Goal: Information Seeking & Learning: Check status

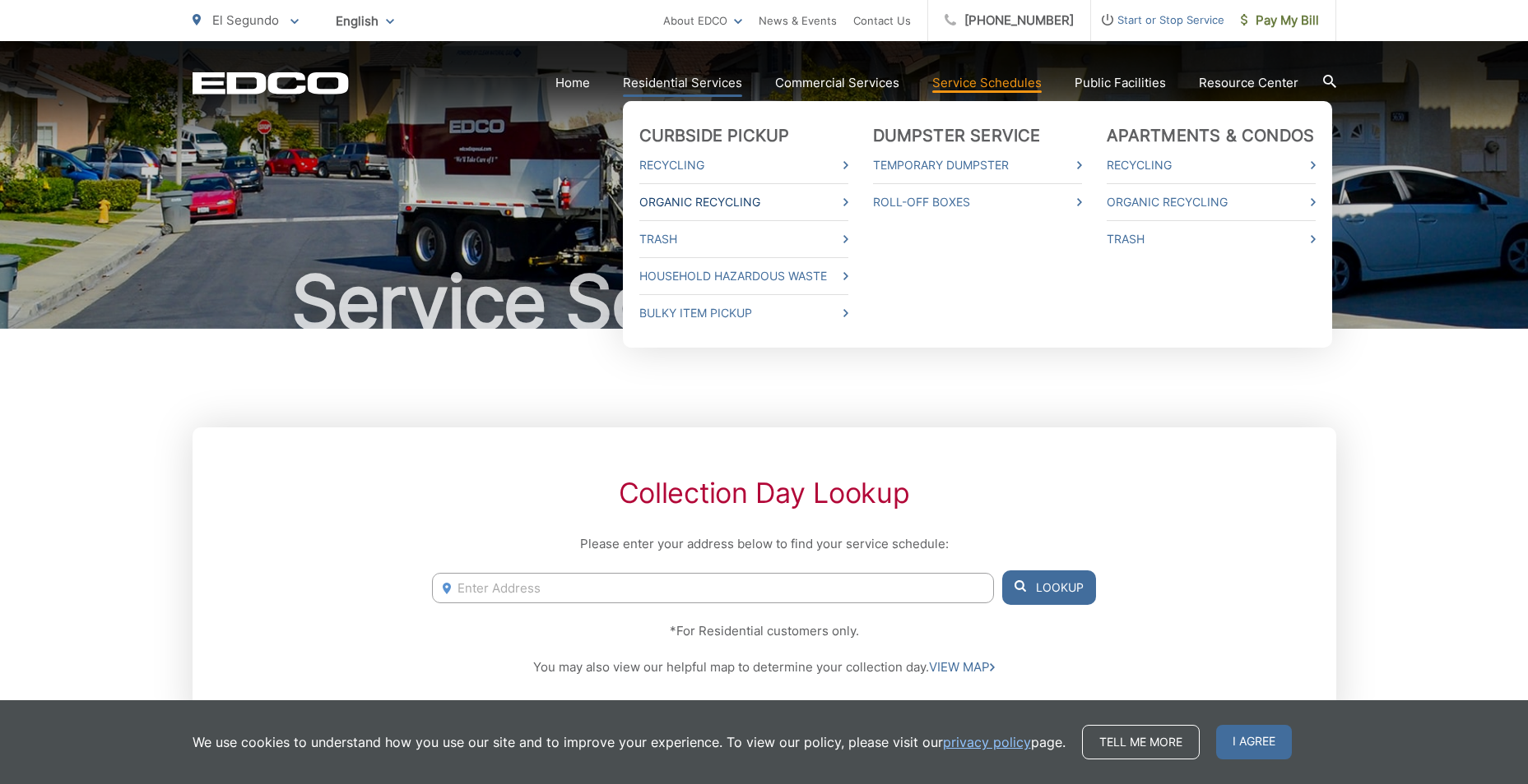
click at [844, 207] on link "Organic Recycling" at bounding box center [744, 203] width 209 height 20
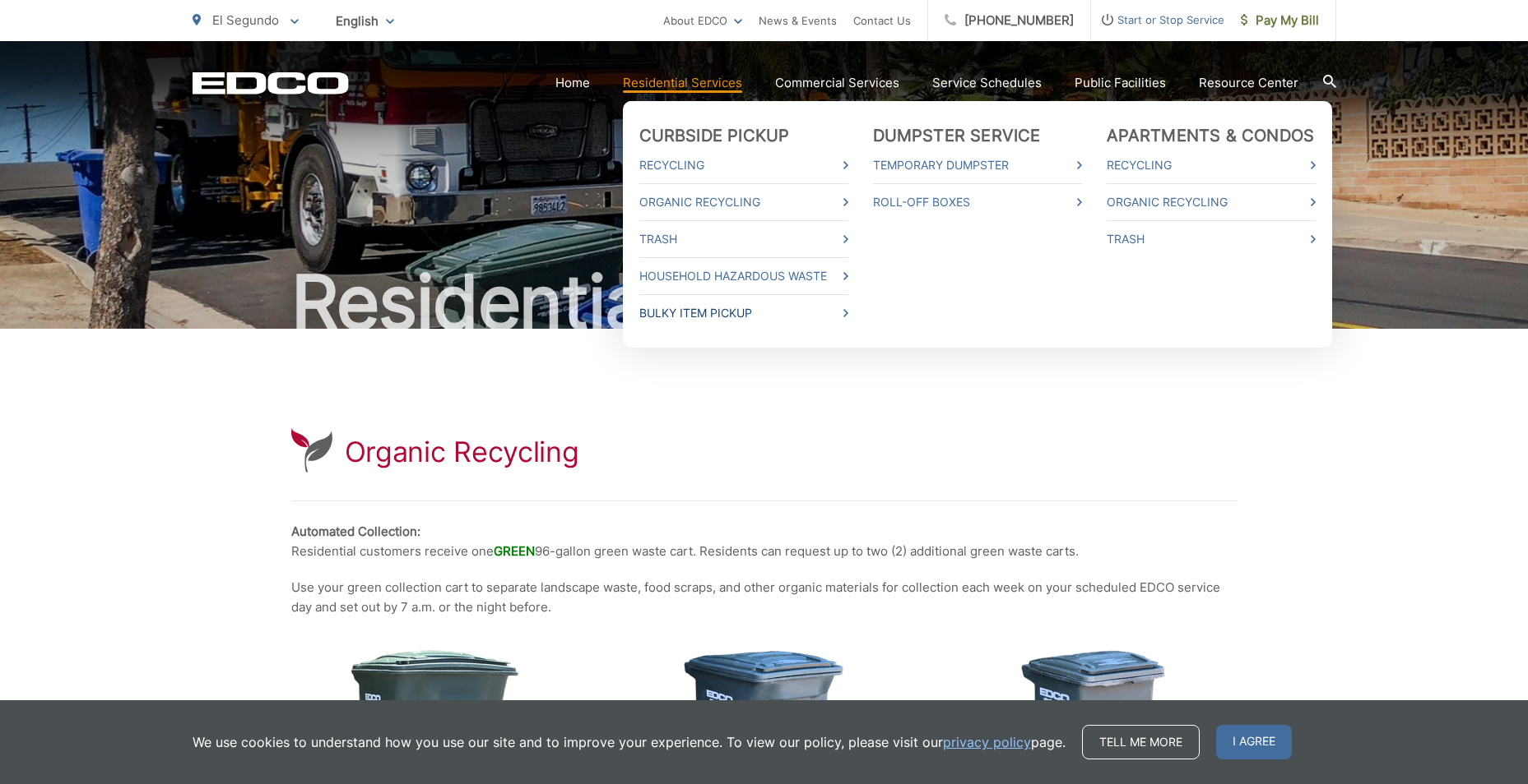
click at [778, 309] on link "Bulky Item Pickup" at bounding box center [744, 313] width 209 height 20
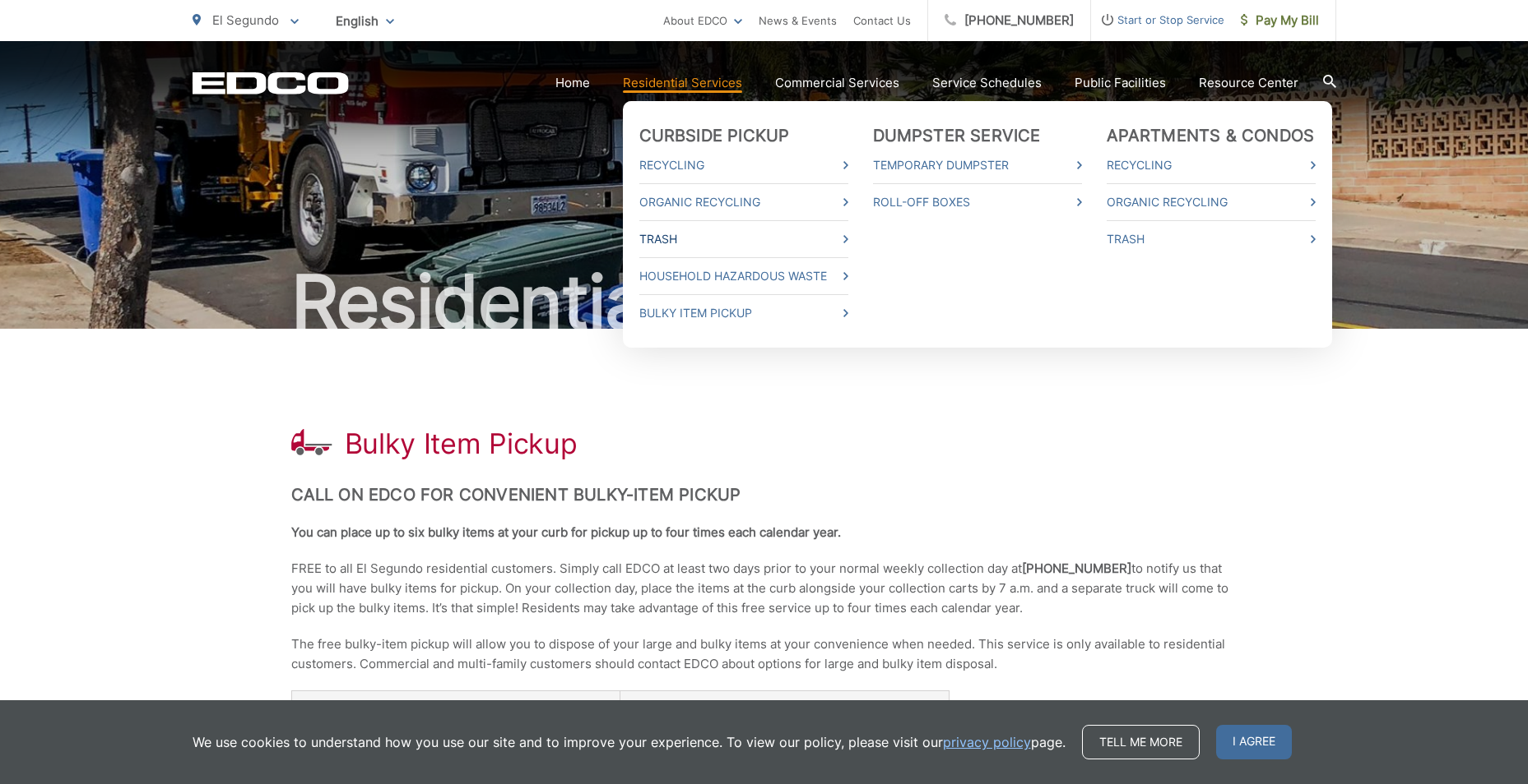
click at [834, 235] on link "Trash" at bounding box center [744, 240] width 209 height 20
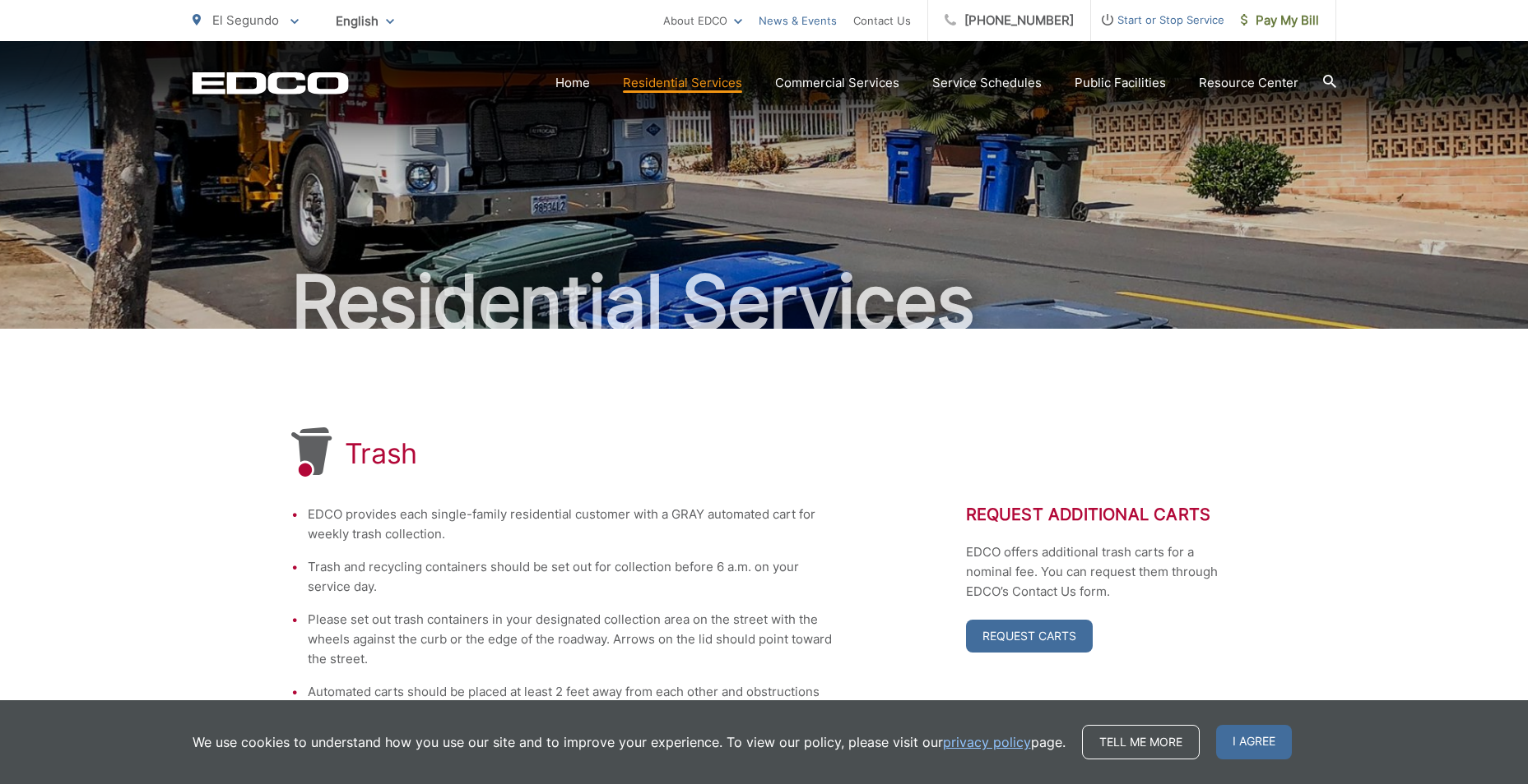
click at [812, 21] on link "News & Events" at bounding box center [798, 21] width 78 height 20
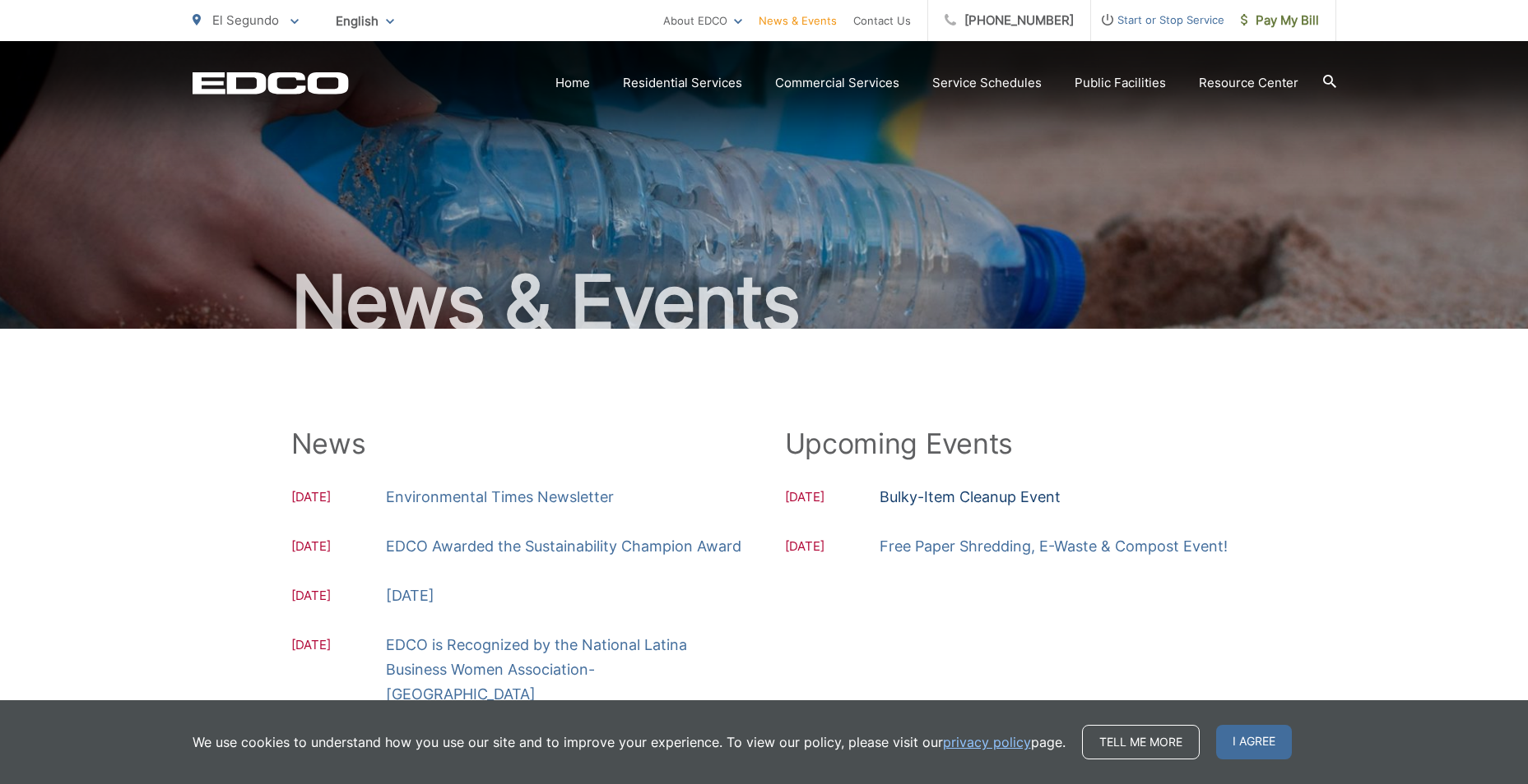
click at [958, 493] on link "Bulky-Item Cleanup Event" at bounding box center [970, 497] width 181 height 25
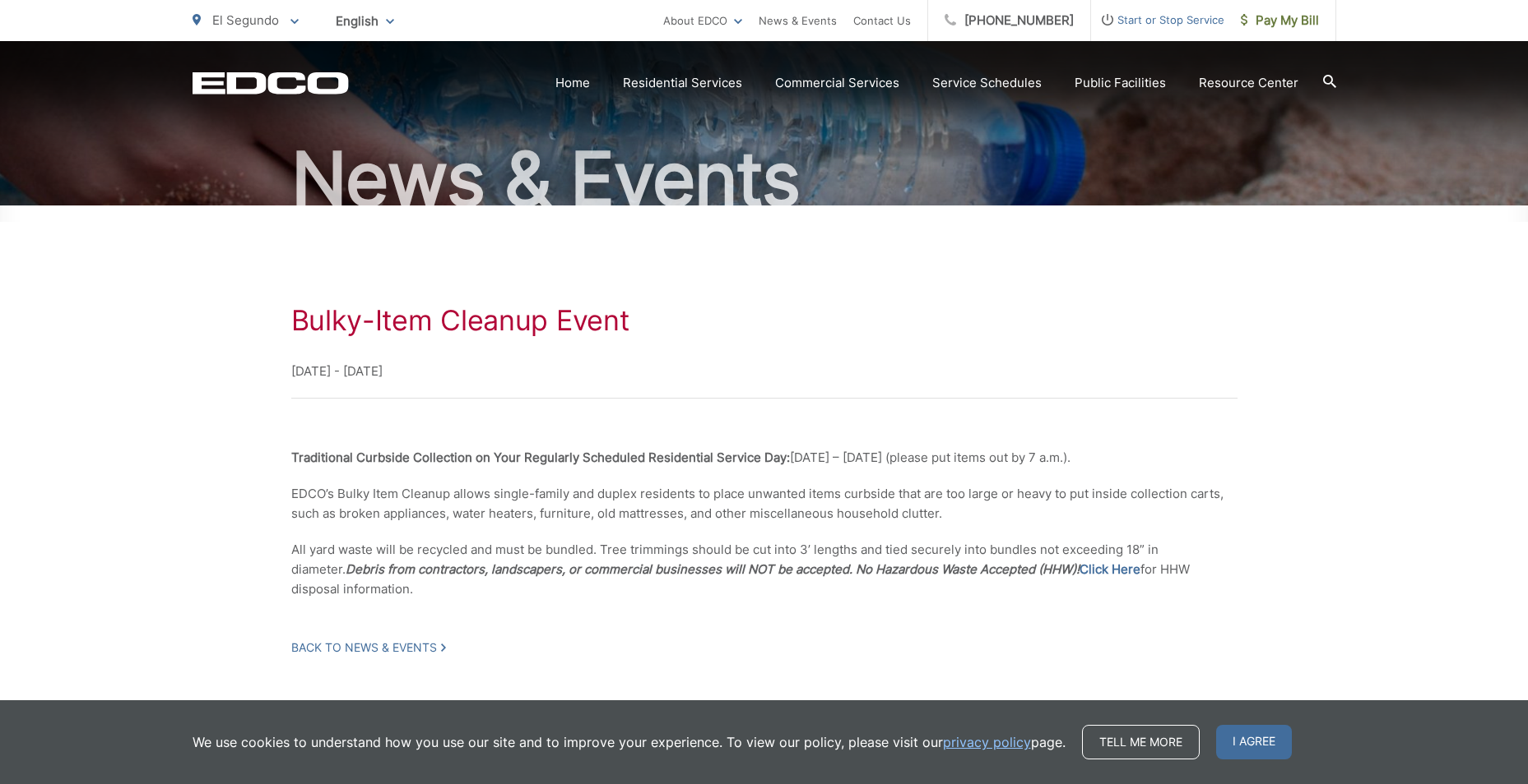
scroll to position [195, 0]
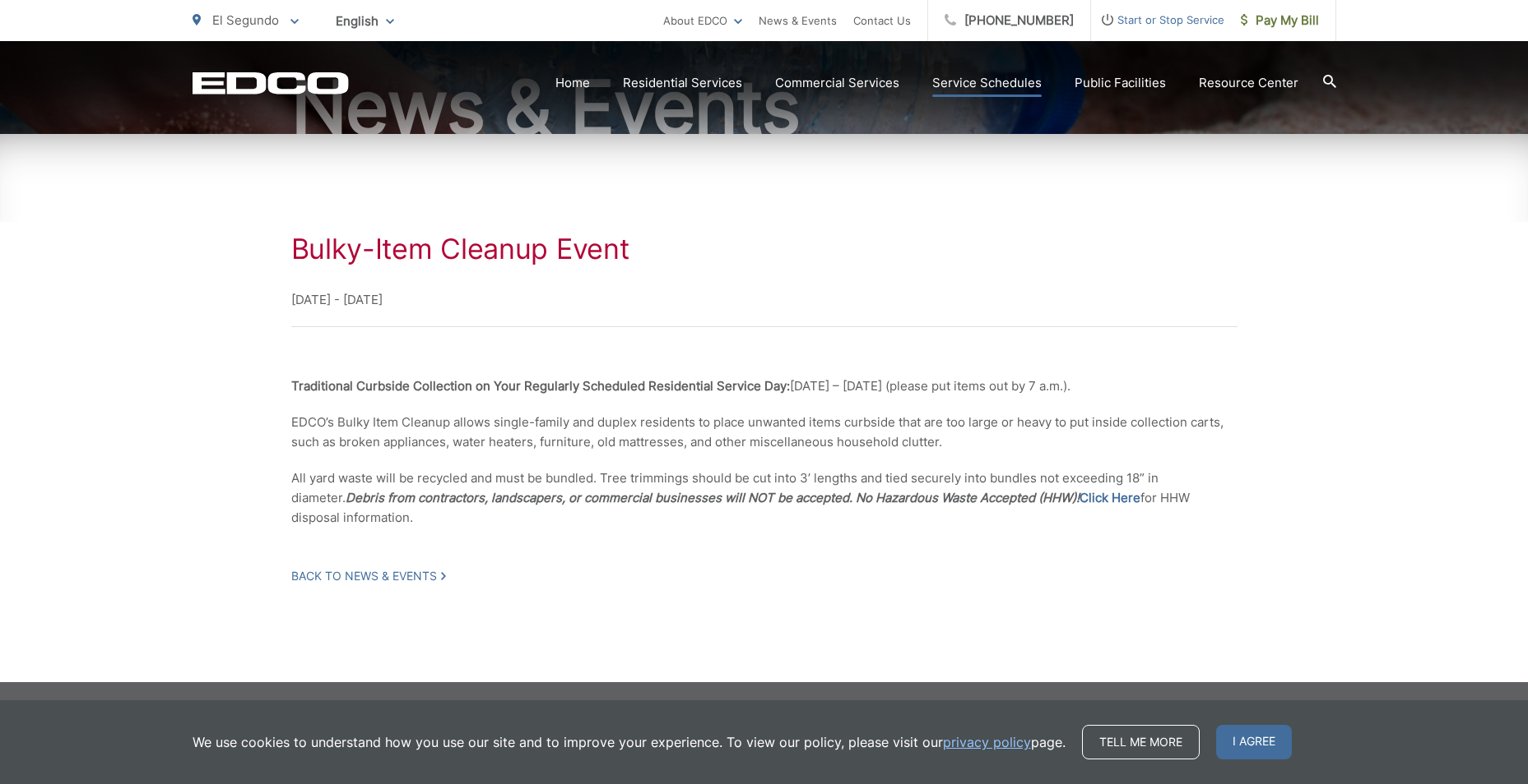
click at [1003, 86] on link "Service Schedules" at bounding box center [986, 84] width 109 height 20
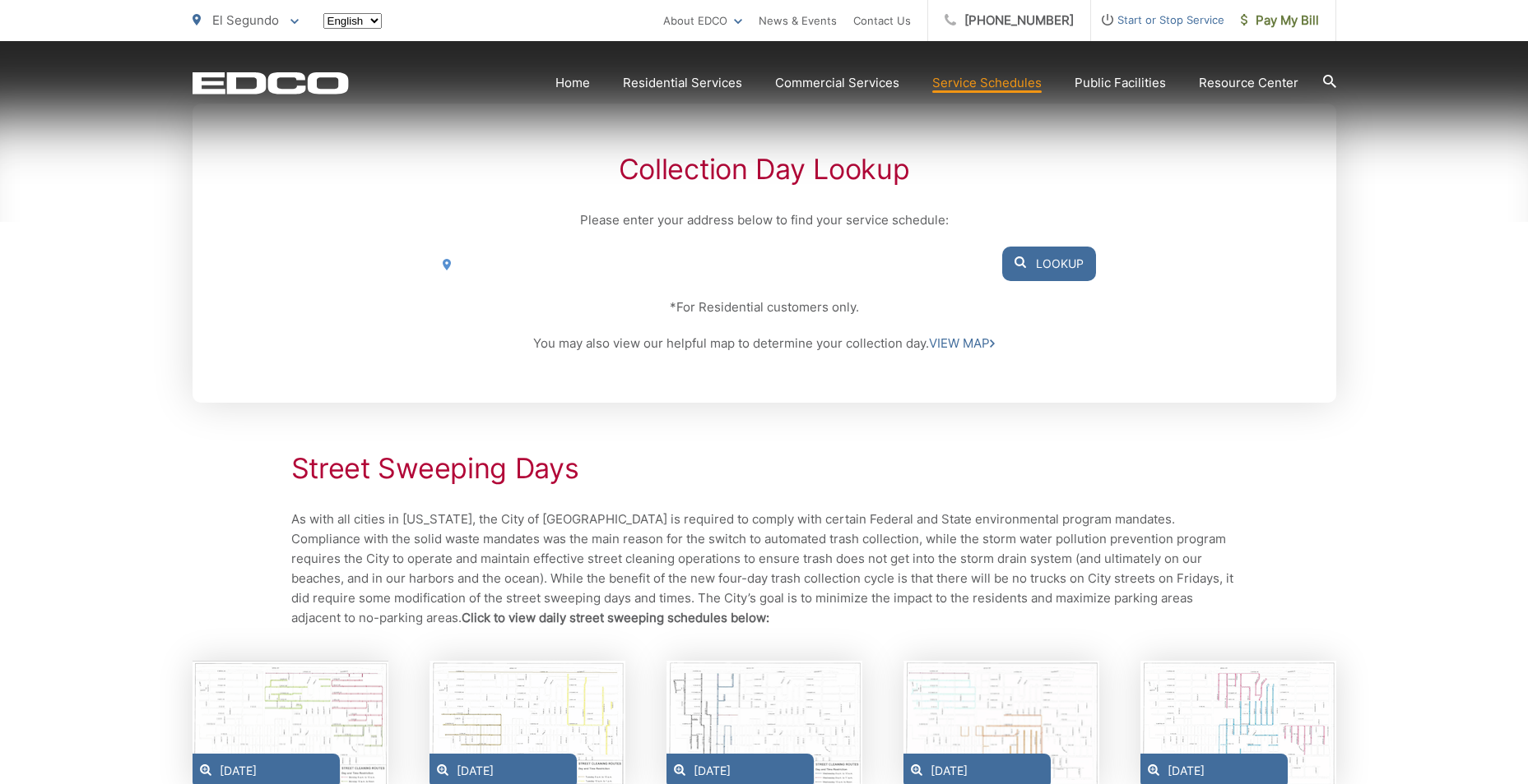
scroll to position [329, 0]
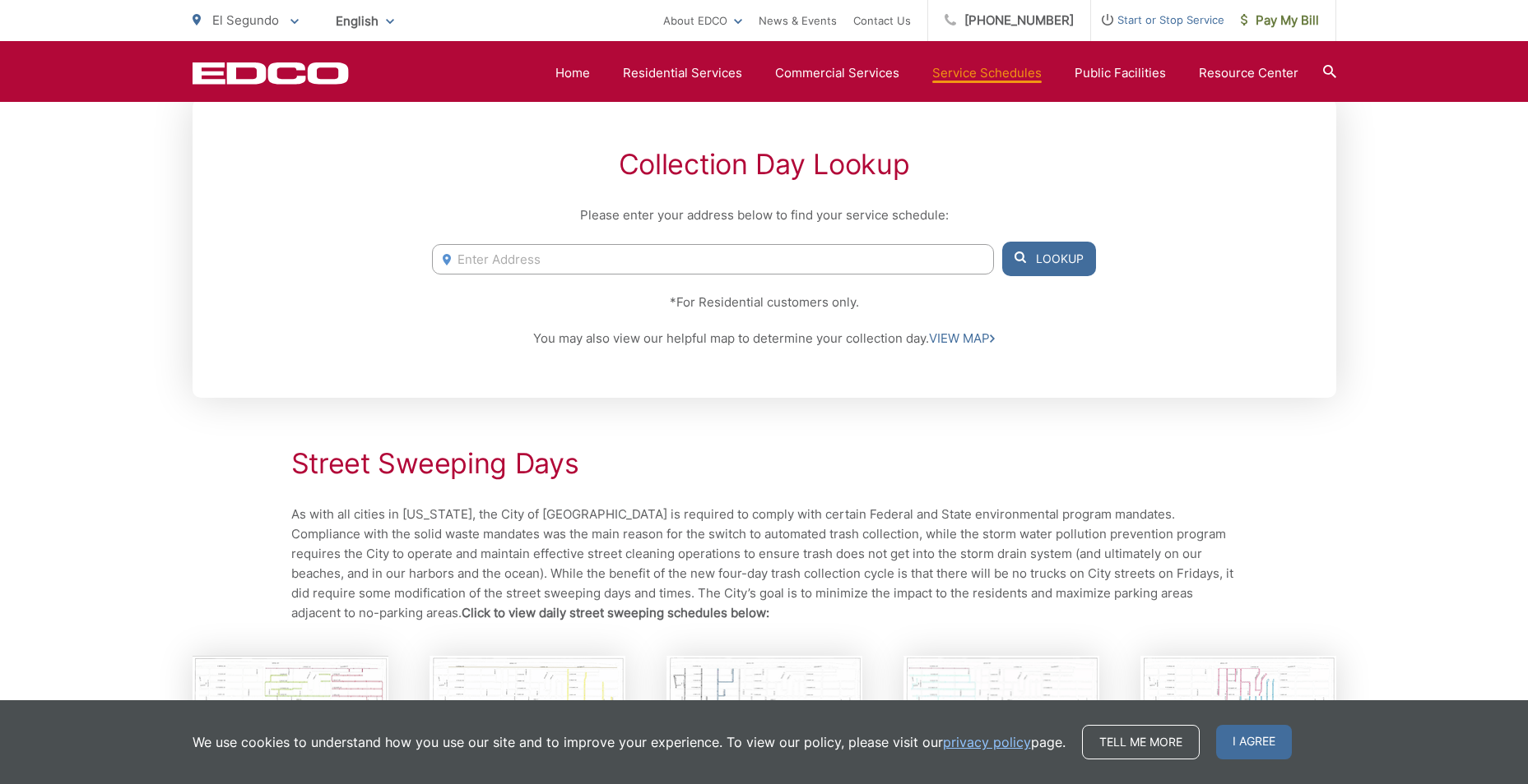
click at [774, 256] on input "Enter Address" at bounding box center [712, 259] width 561 height 30
click at [620, 291] on li "[STREET_ADDRESS]" at bounding box center [712, 293] width 561 height 25
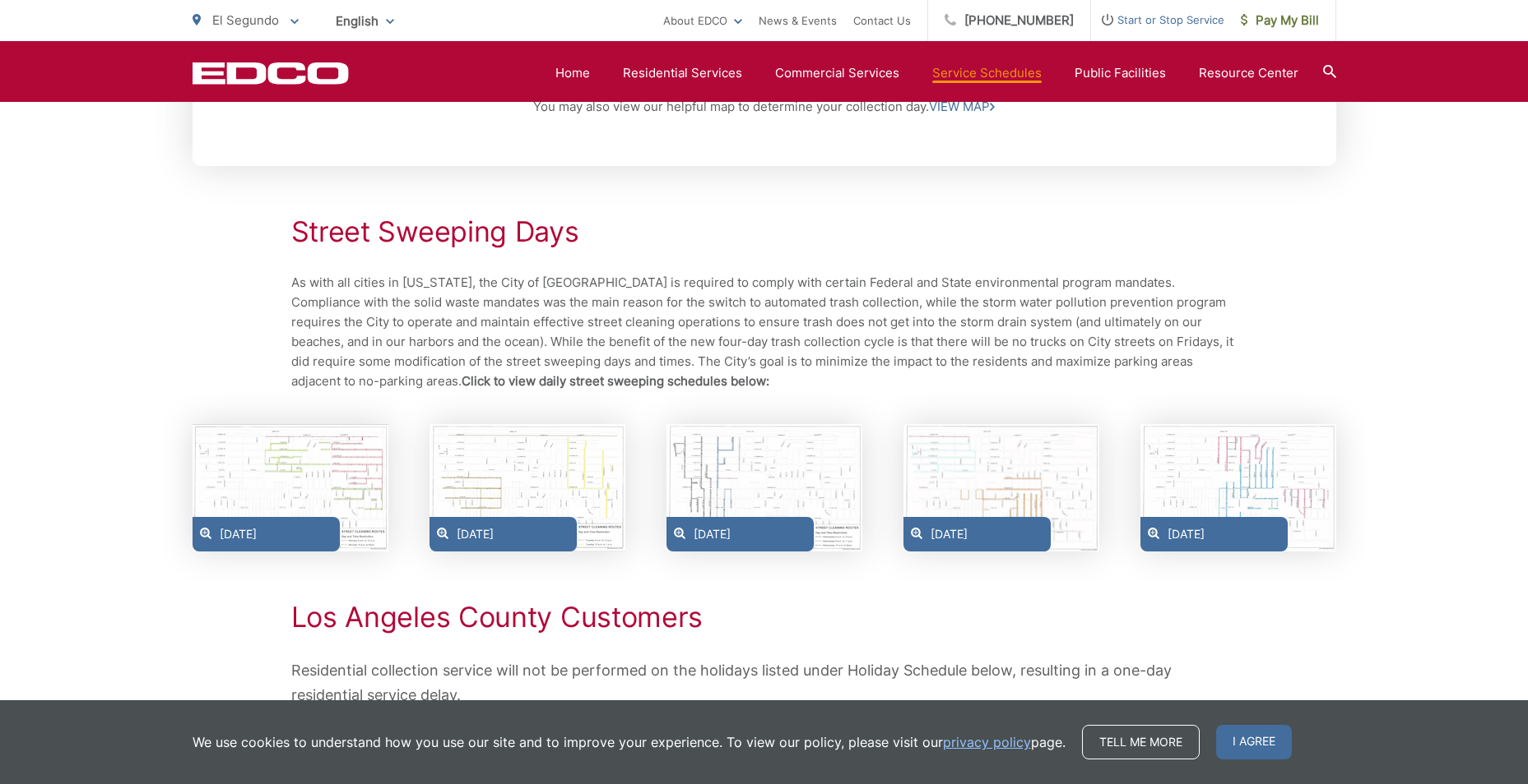
scroll to position [658, 0]
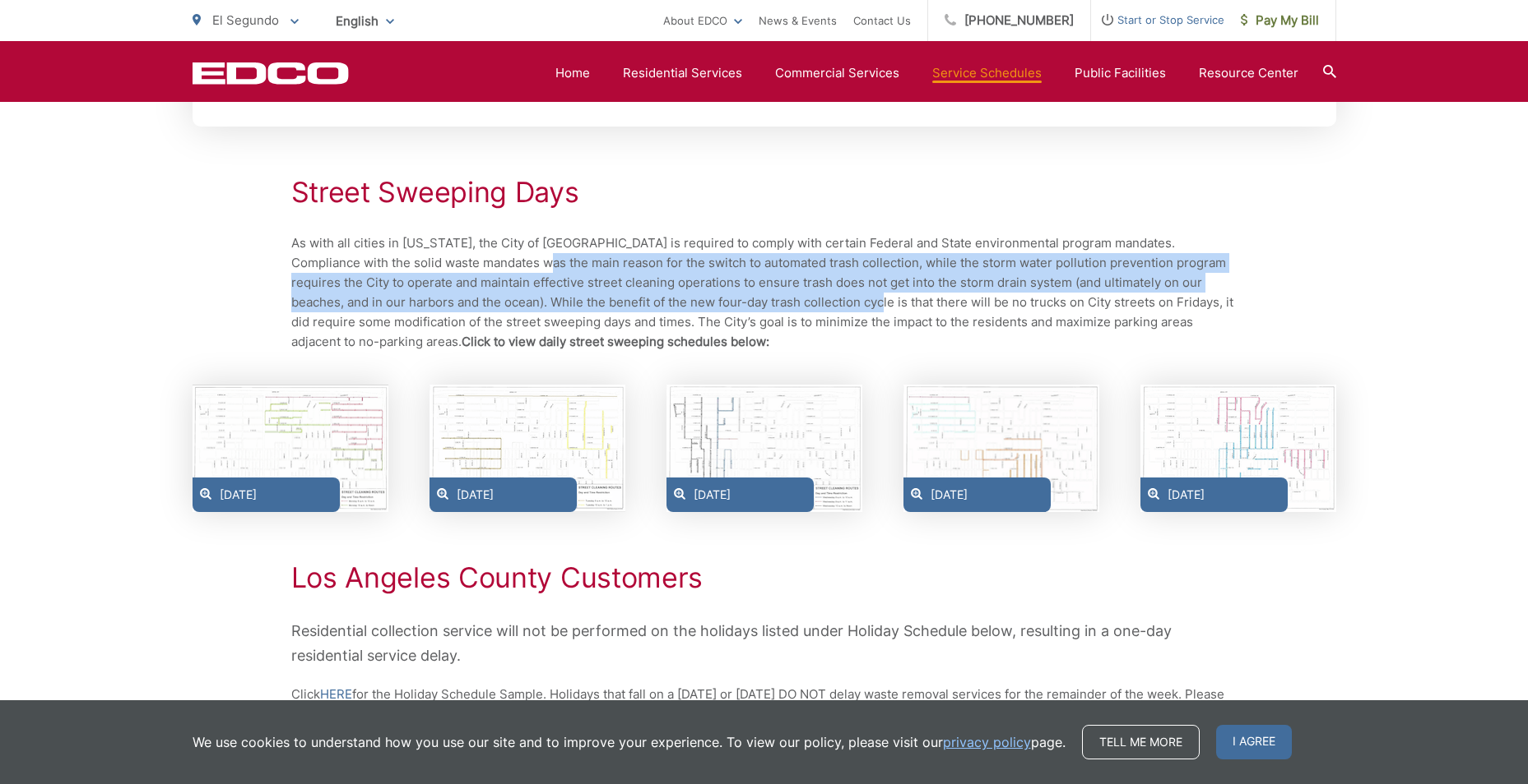
drag, startPoint x: 469, startPoint y: 270, endPoint x: 802, endPoint y: 297, distance: 334.1
click at [802, 297] on p "As with all cities in [US_STATE], the City of [GEOGRAPHIC_DATA] is required to …" at bounding box center [764, 293] width 946 height 118
click at [1119, 275] on p "As with all cities in [US_STATE], the City of [GEOGRAPHIC_DATA] is required to …" at bounding box center [764, 293] width 946 height 118
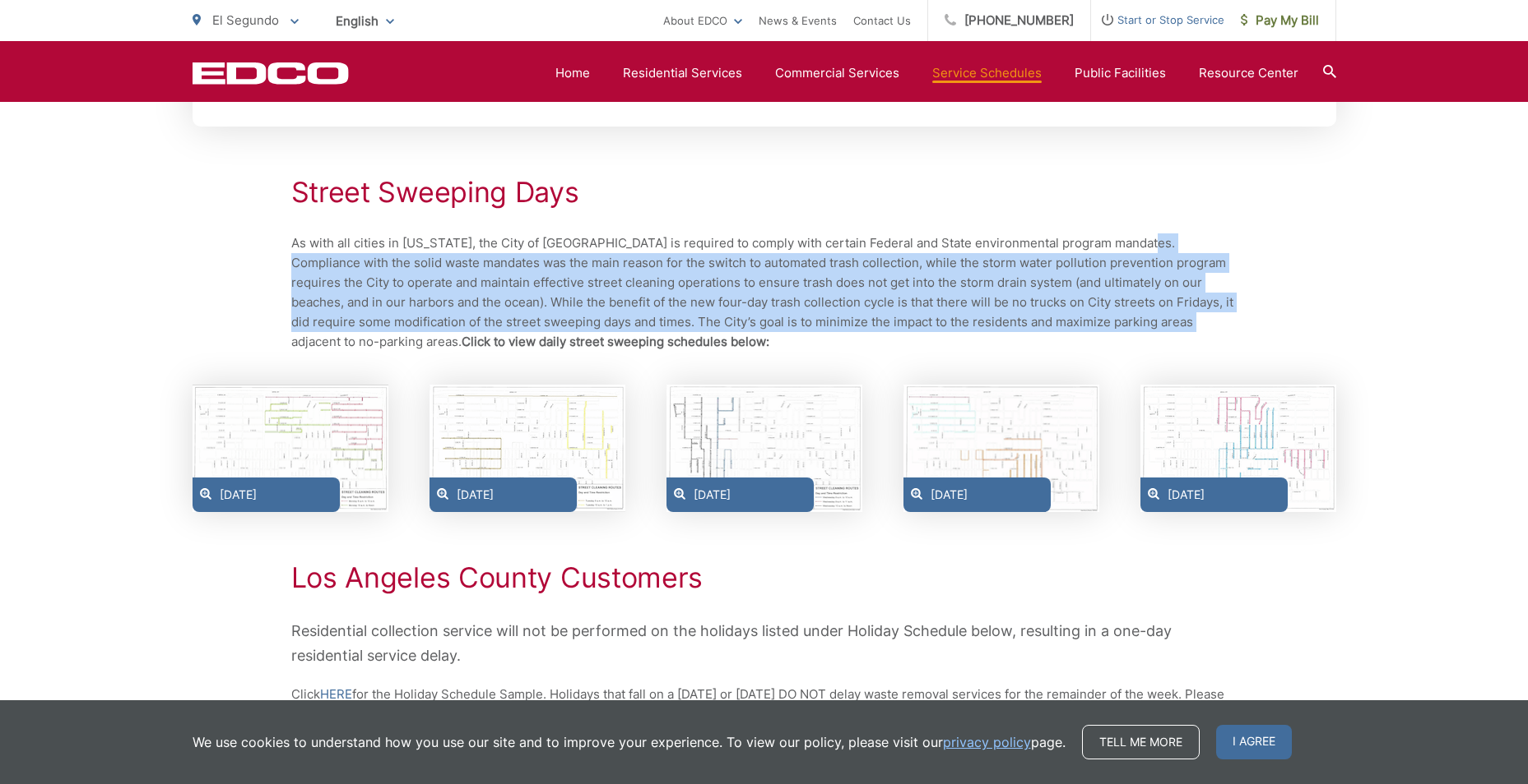
drag, startPoint x: 1128, startPoint y: 247, endPoint x: 1137, endPoint y: 315, distance: 68.6
click at [1137, 315] on p "As with all cities in [US_STATE], the City of [GEOGRAPHIC_DATA] is required to …" at bounding box center [764, 293] width 946 height 118
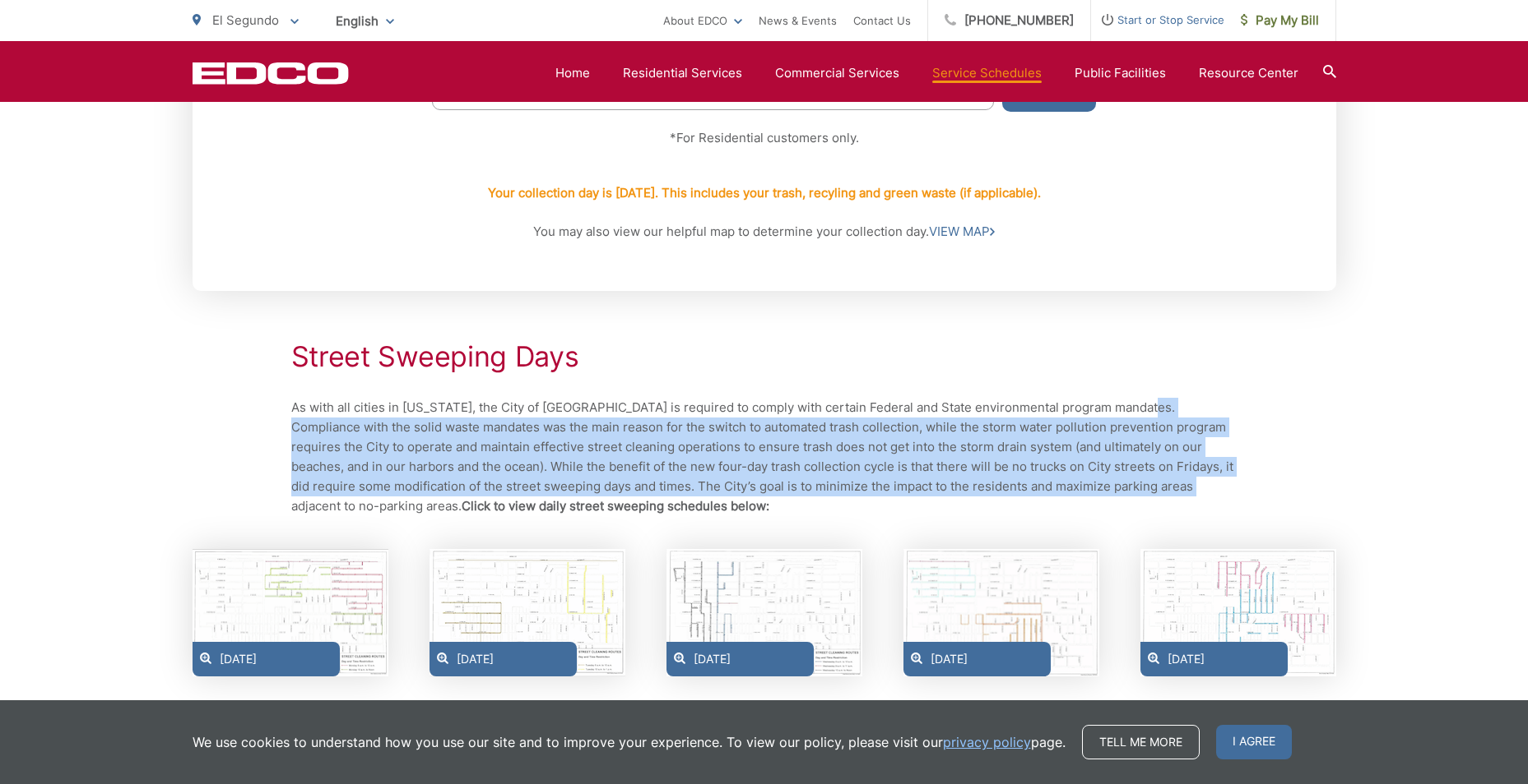
scroll to position [0, 0]
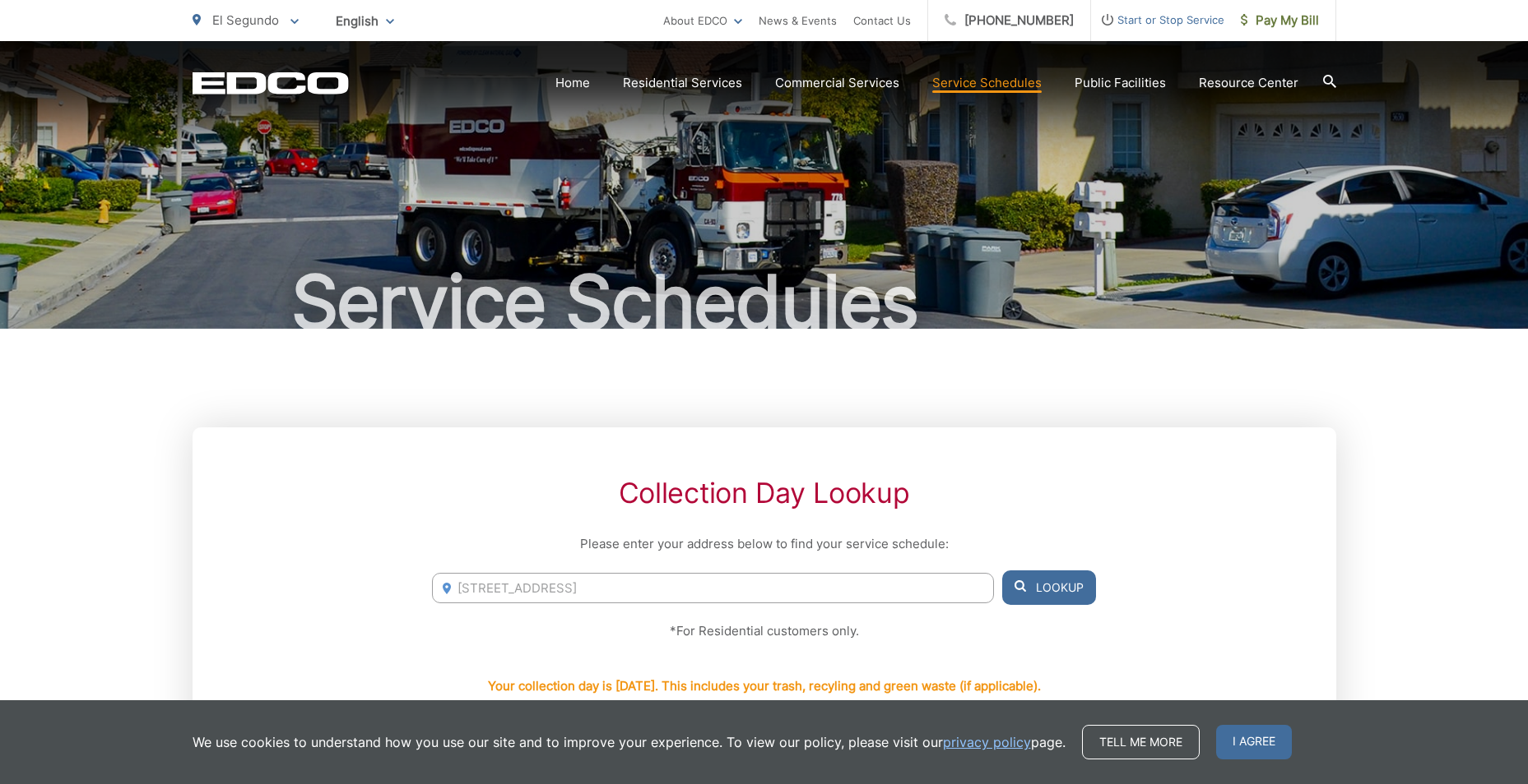
click at [734, 573] on input "909 Center St, El Segundo, CA, 90245" at bounding box center [712, 588] width 561 height 30
drag, startPoint x: 724, startPoint y: 584, endPoint x: 163, endPoint y: 612, distance: 561.7
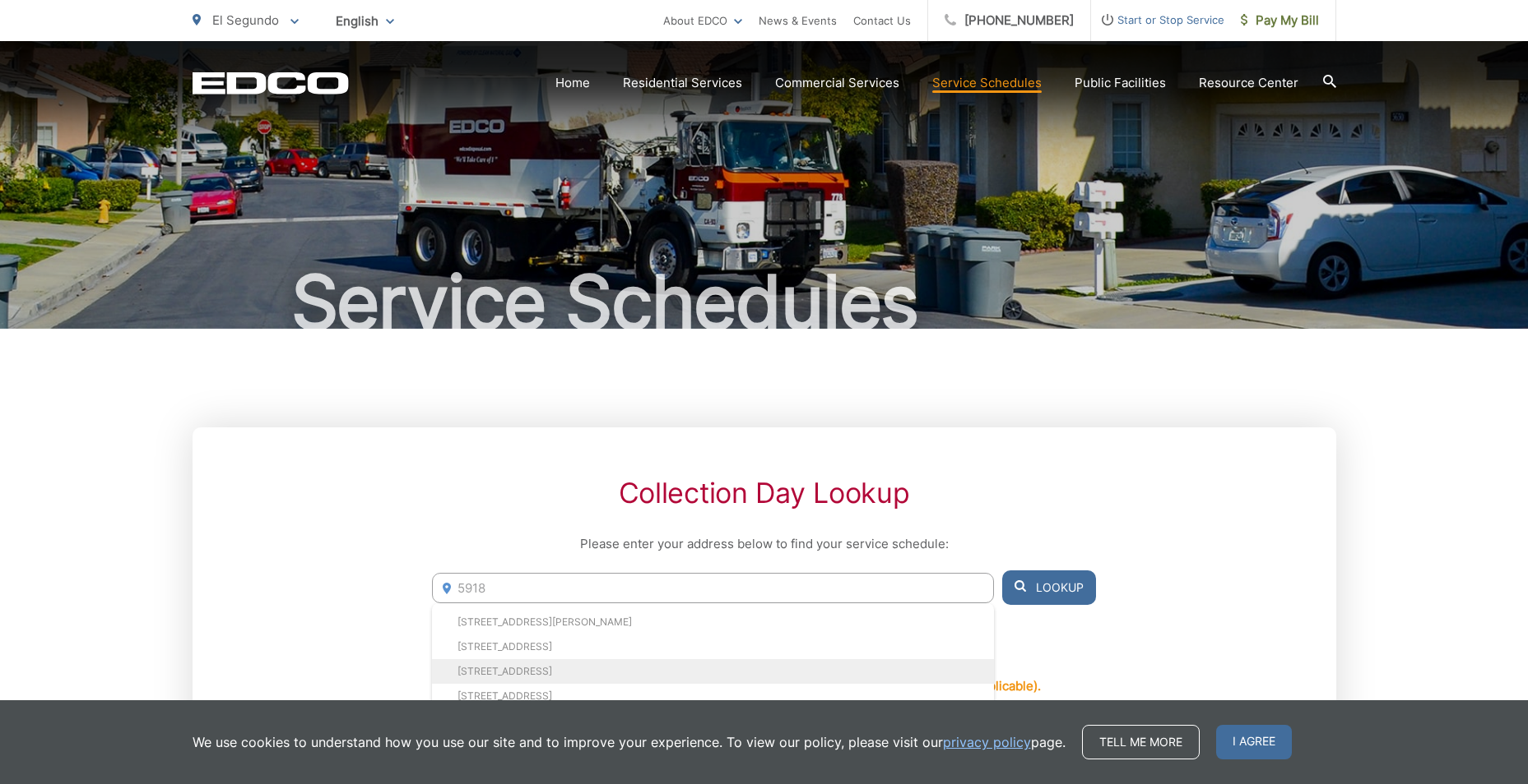
click at [553, 678] on li "5918 Montemalaga Dr, Rancho Palos Verdes, CA, 90275" at bounding box center [712, 671] width 561 height 25
type input "5918 Montemalaga Dr, Rancho Palos Verdes, CA, 90275"
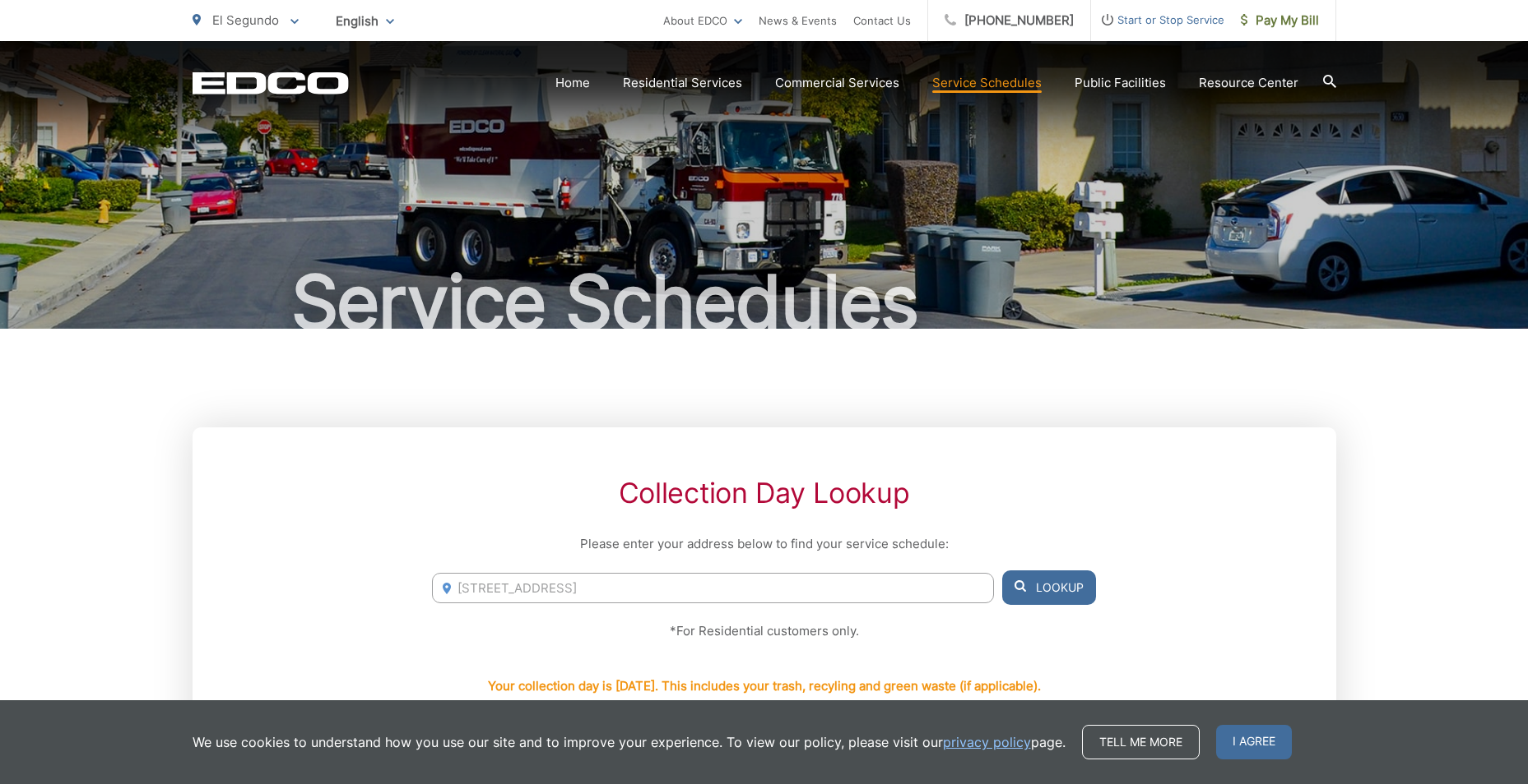
click at [1028, 592] on button "Lookup" at bounding box center [1048, 588] width 94 height 35
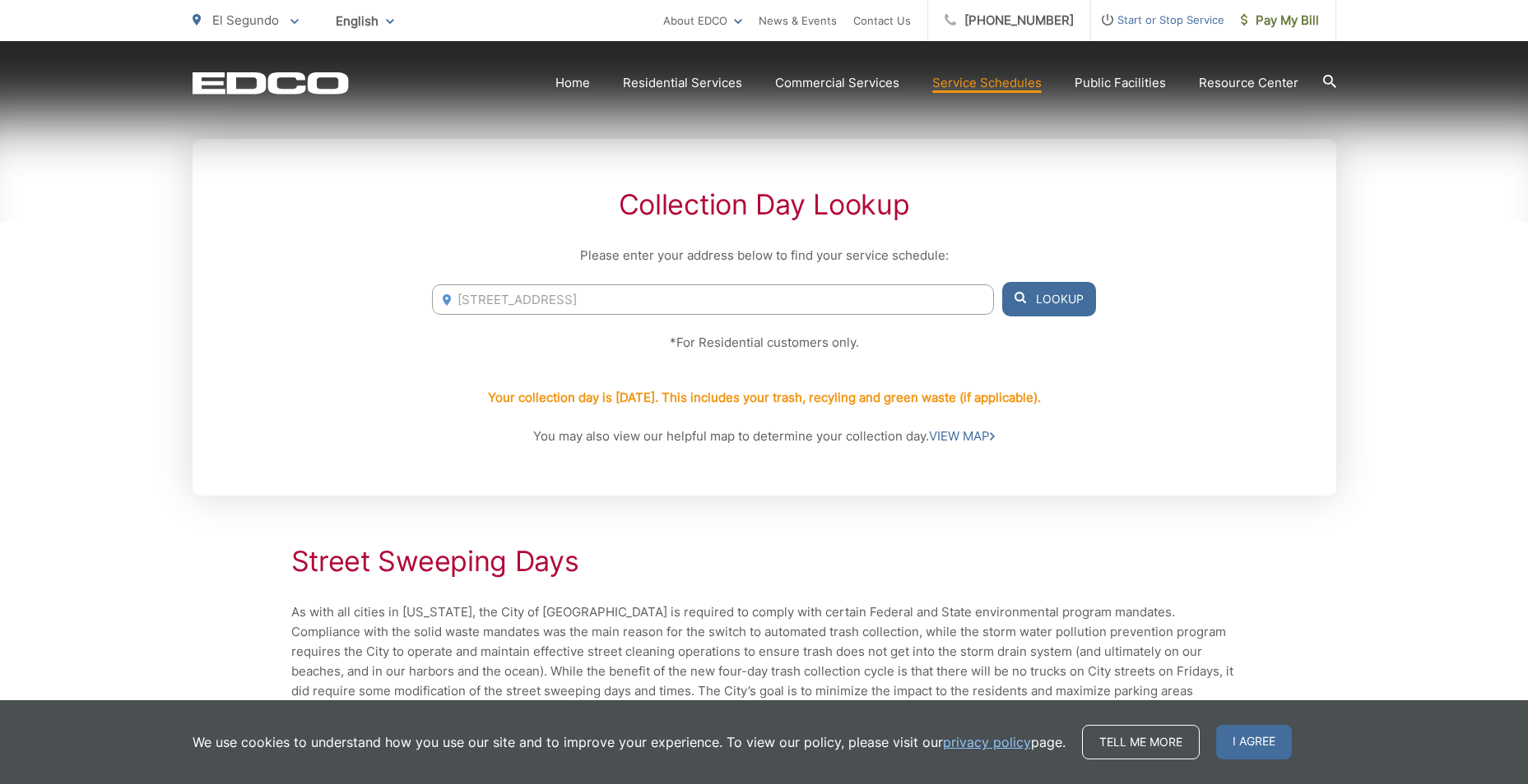
scroll to position [329, 0]
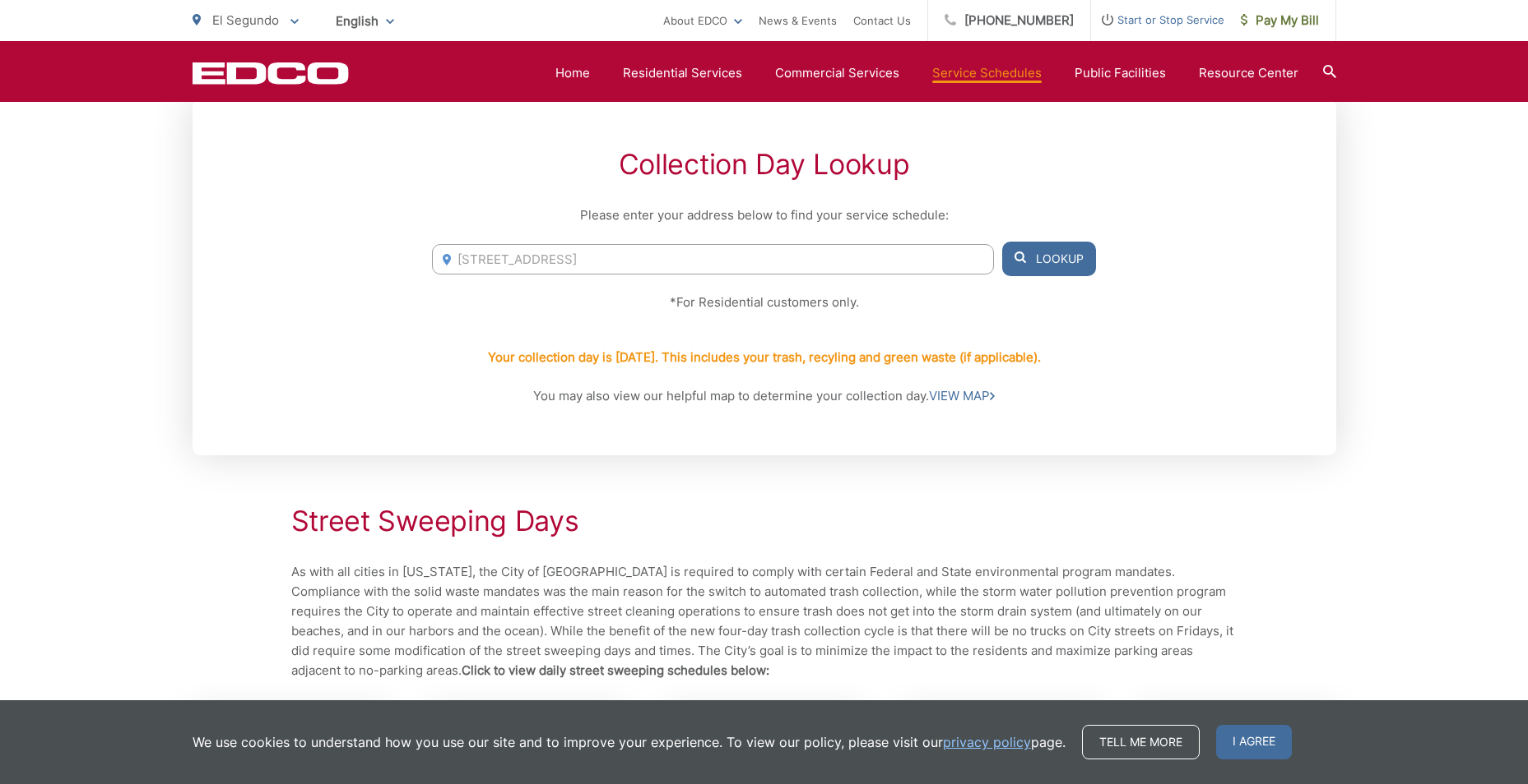
click at [1069, 247] on button "Lookup" at bounding box center [1048, 259] width 94 height 35
click at [1062, 264] on button "Lookup" at bounding box center [1048, 259] width 94 height 35
click at [832, 251] on input "5918 Montemalaga Dr, Rancho Palos Verdes, CA, 90275" at bounding box center [712, 259] width 561 height 30
click at [1079, 258] on button "Lookup" at bounding box center [1048, 259] width 94 height 35
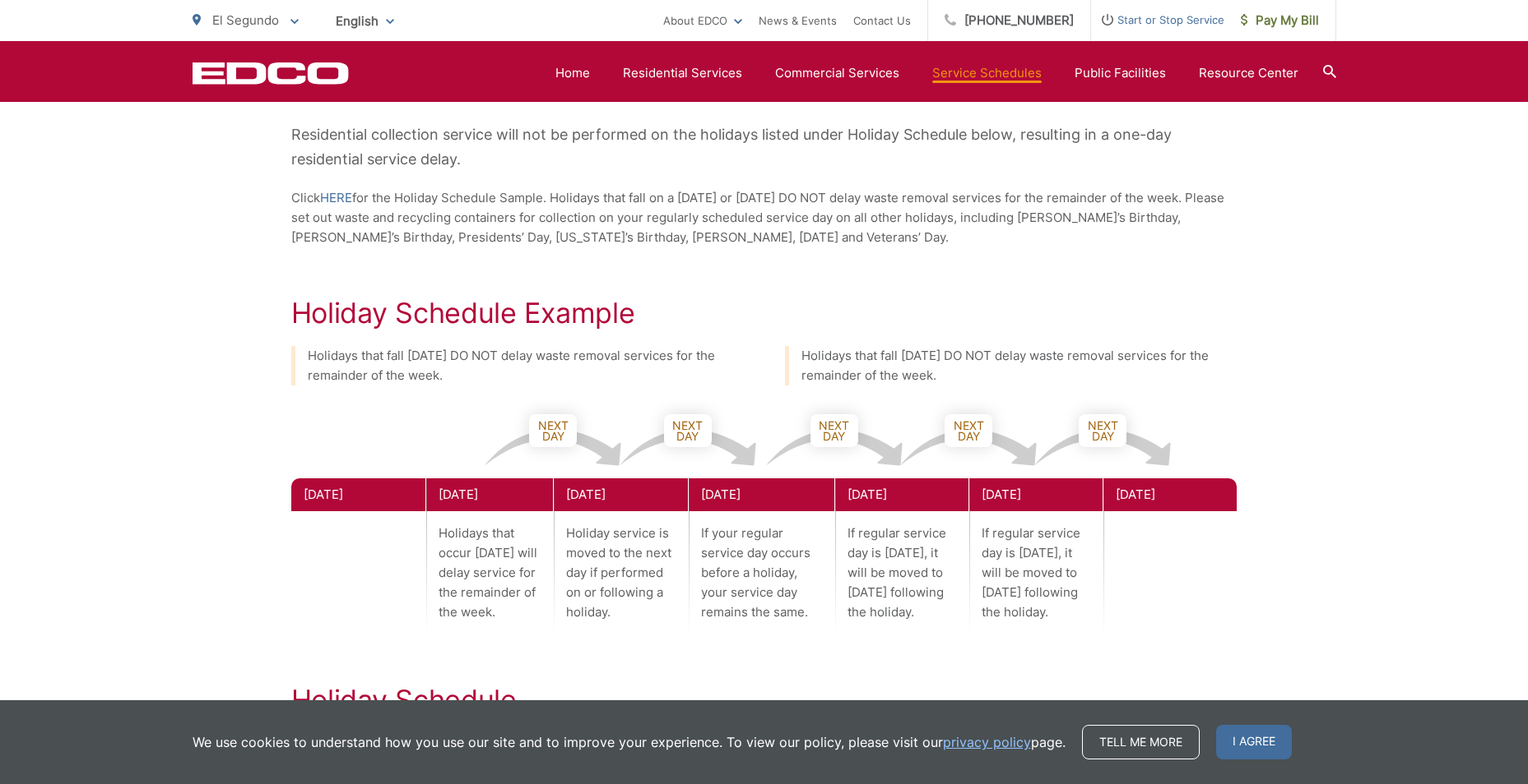
scroll to position [1315, 0]
